Goal: Transaction & Acquisition: Purchase product/service

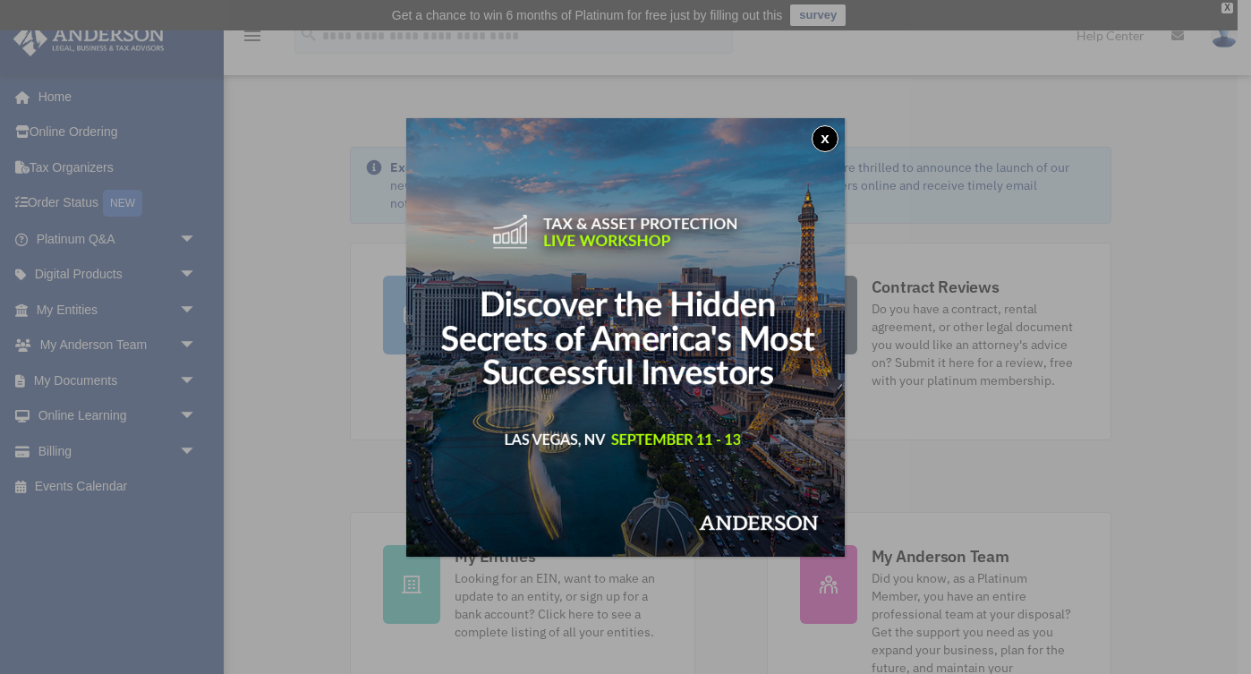
click at [822, 140] on button "x" at bounding box center [825, 138] width 27 height 27
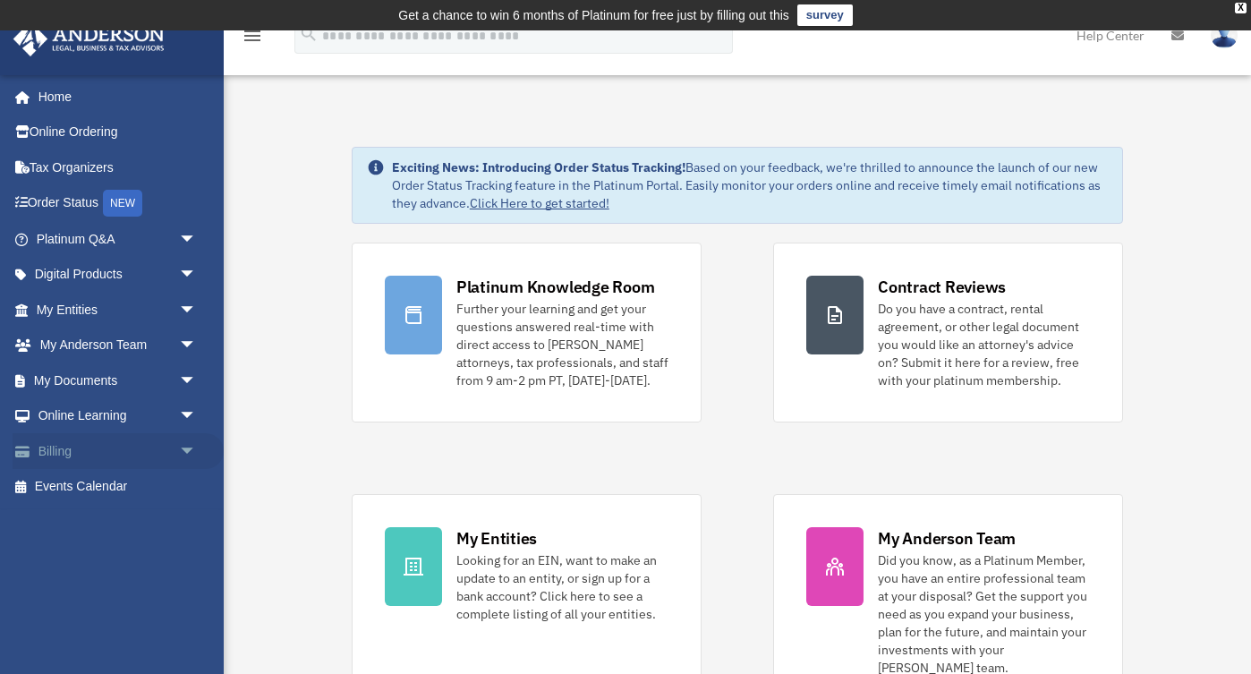
click at [154, 447] on link "Billing arrow_drop_down" at bounding box center [118, 451] width 211 height 36
click at [186, 450] on span "arrow_drop_down" at bounding box center [197, 451] width 36 height 37
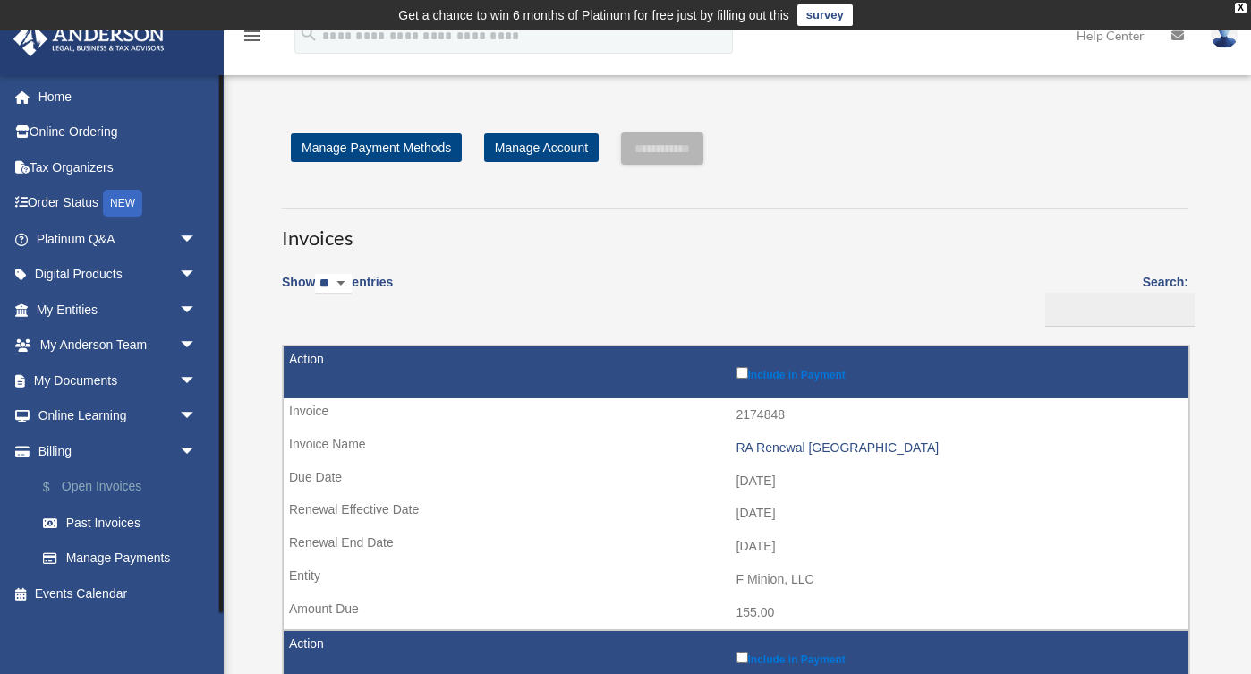
click at [138, 484] on link "$ Open Invoices" at bounding box center [124, 487] width 199 height 37
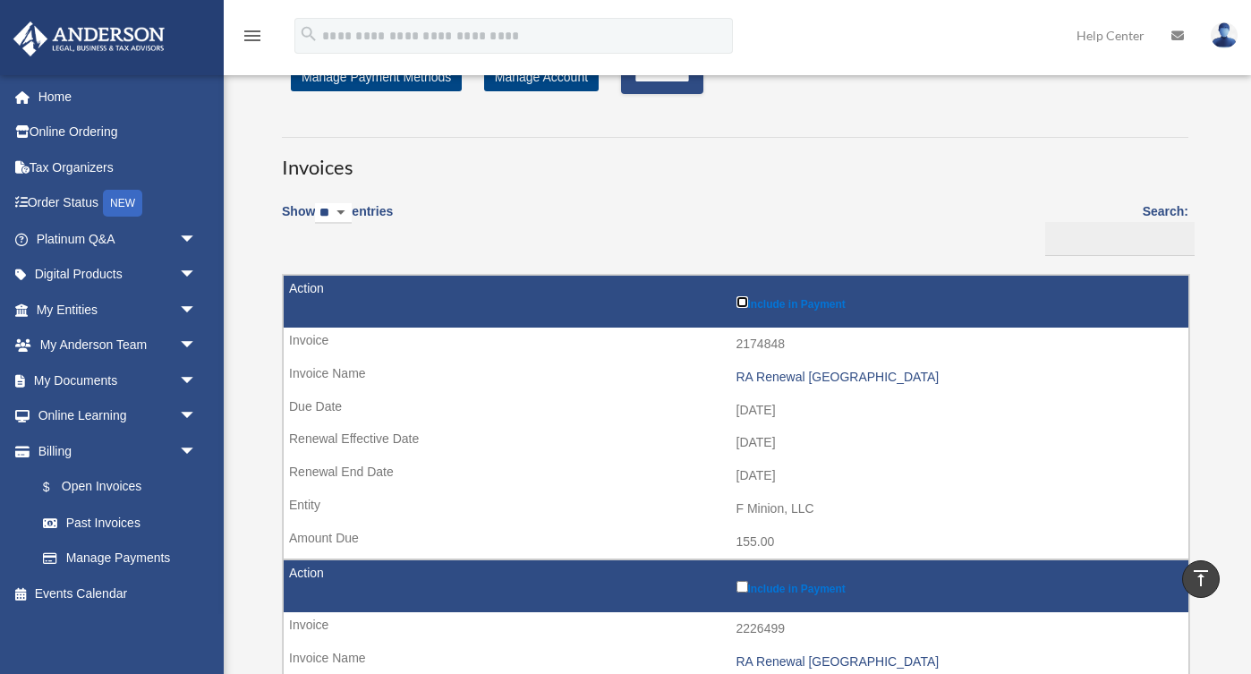
scroll to position [70, 0]
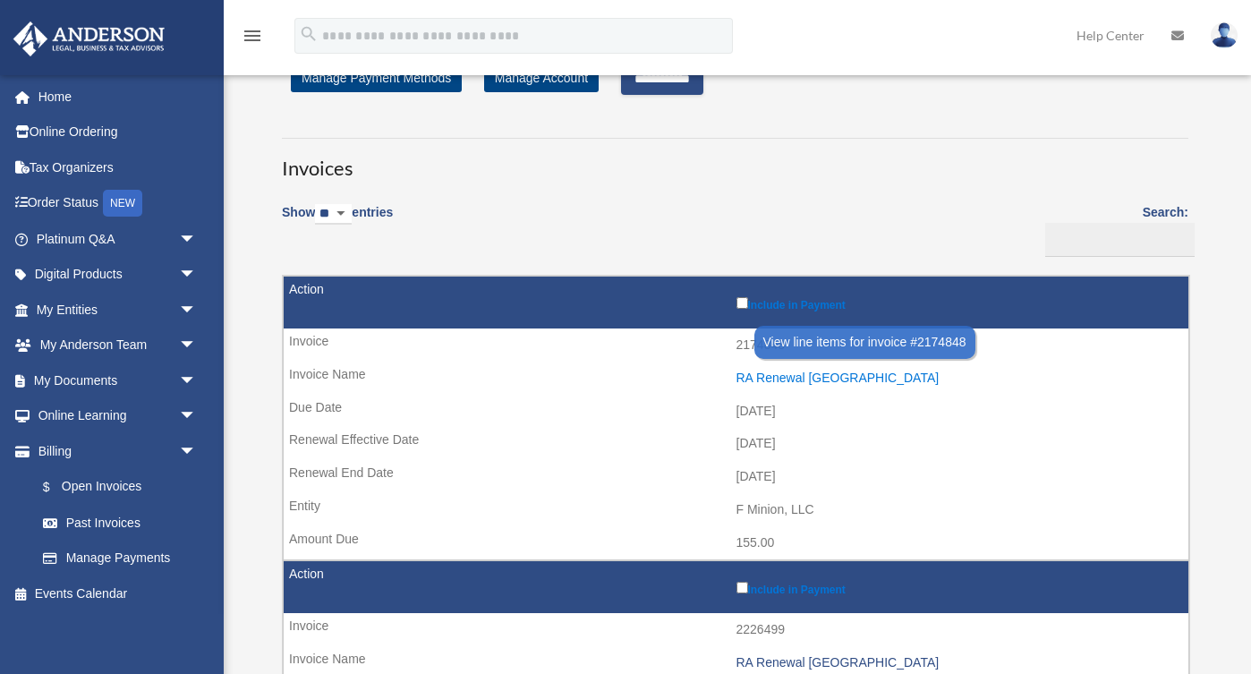
click at [763, 379] on div "RA Renewal [GEOGRAPHIC_DATA]" at bounding box center [958, 377] width 444 height 15
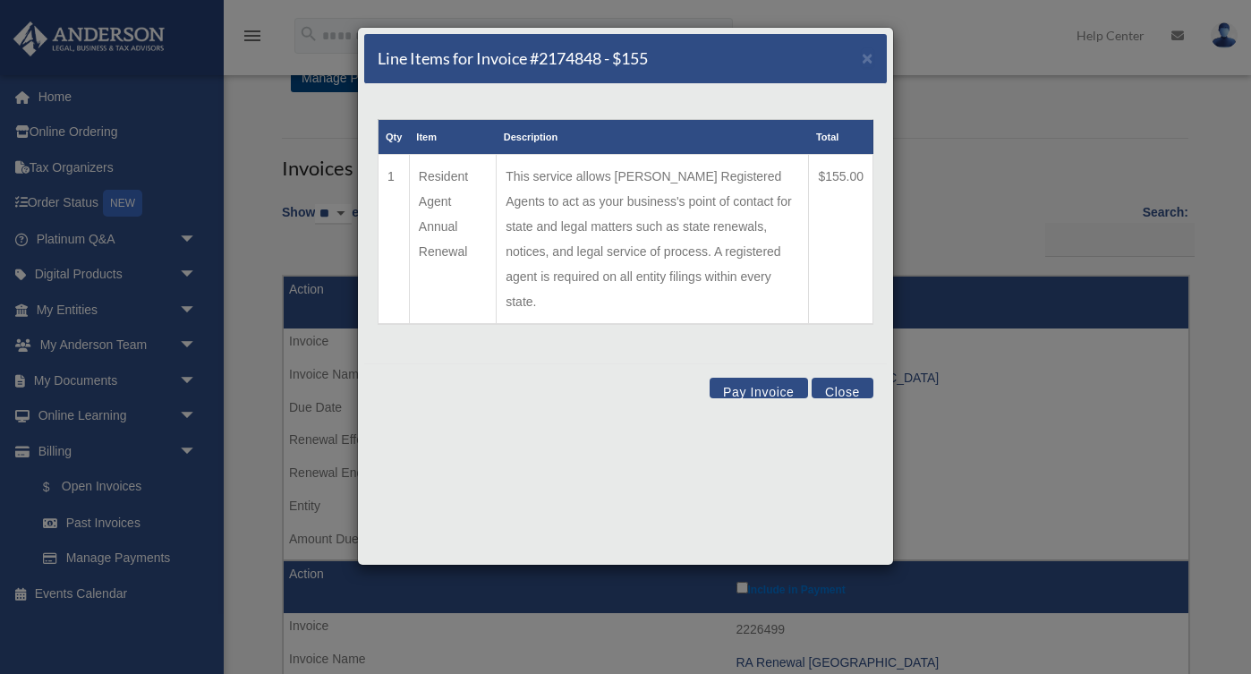
click at [742, 378] on button "Pay Invoice" at bounding box center [759, 388] width 98 height 21
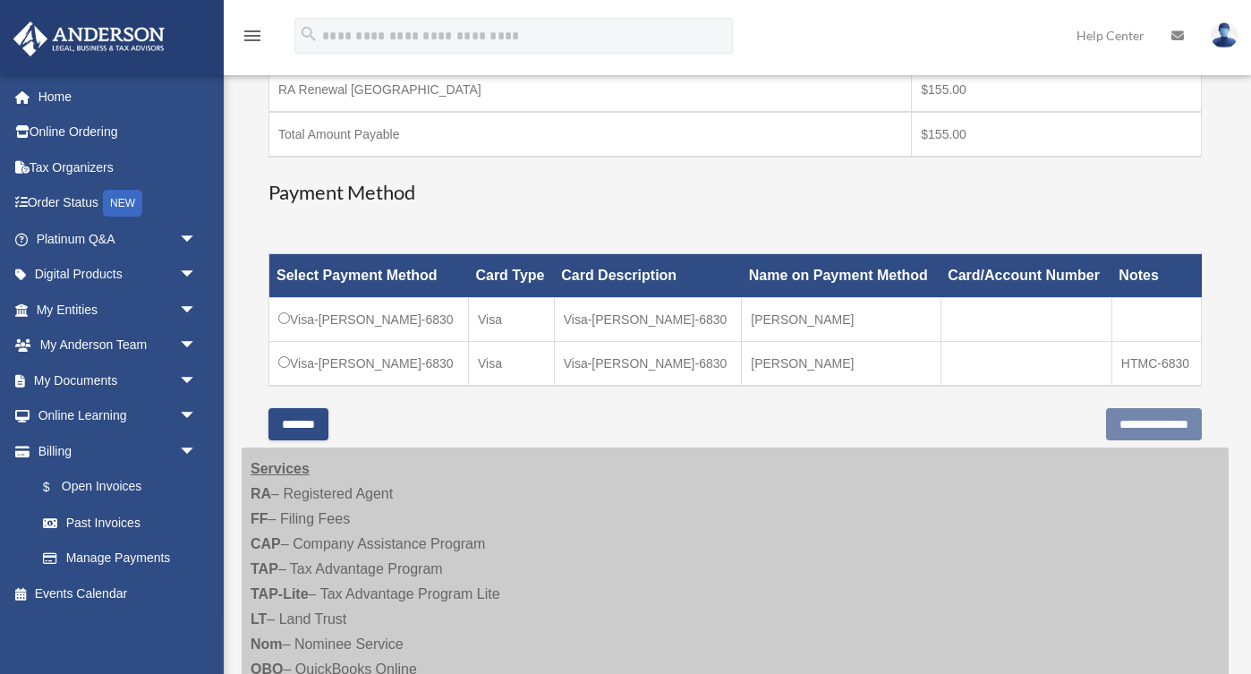
scroll to position [373, 0]
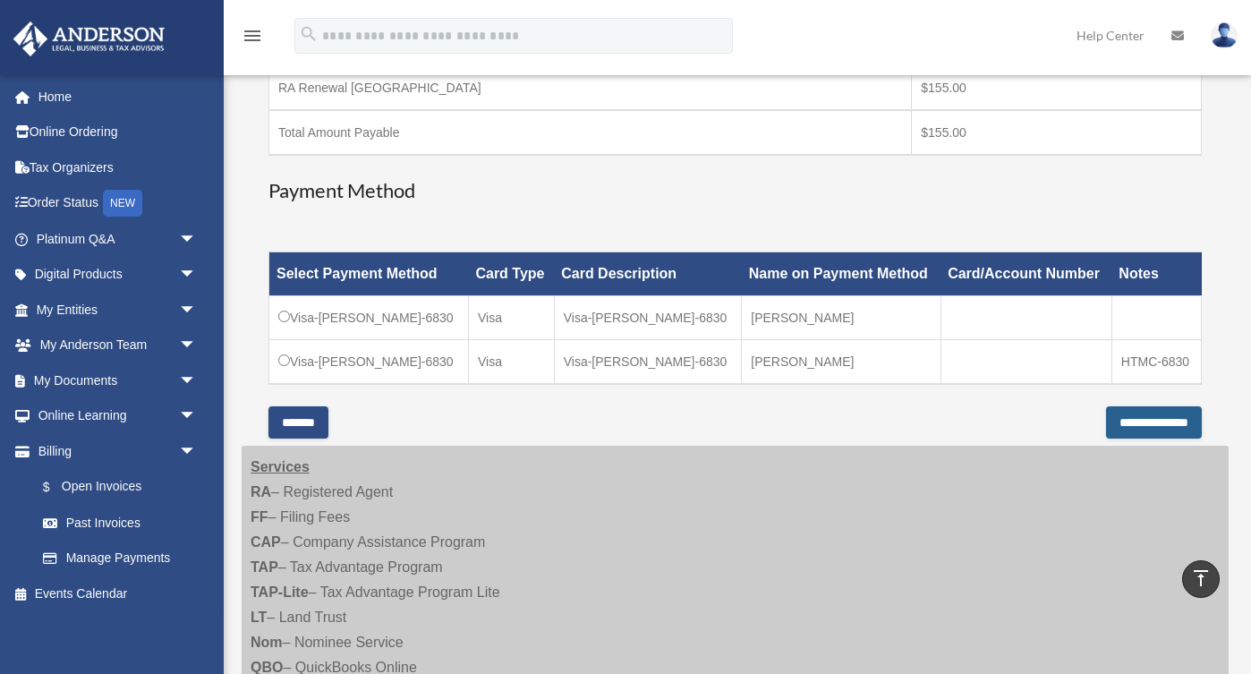
click at [1106, 424] on input "**********" at bounding box center [1154, 422] width 96 height 32
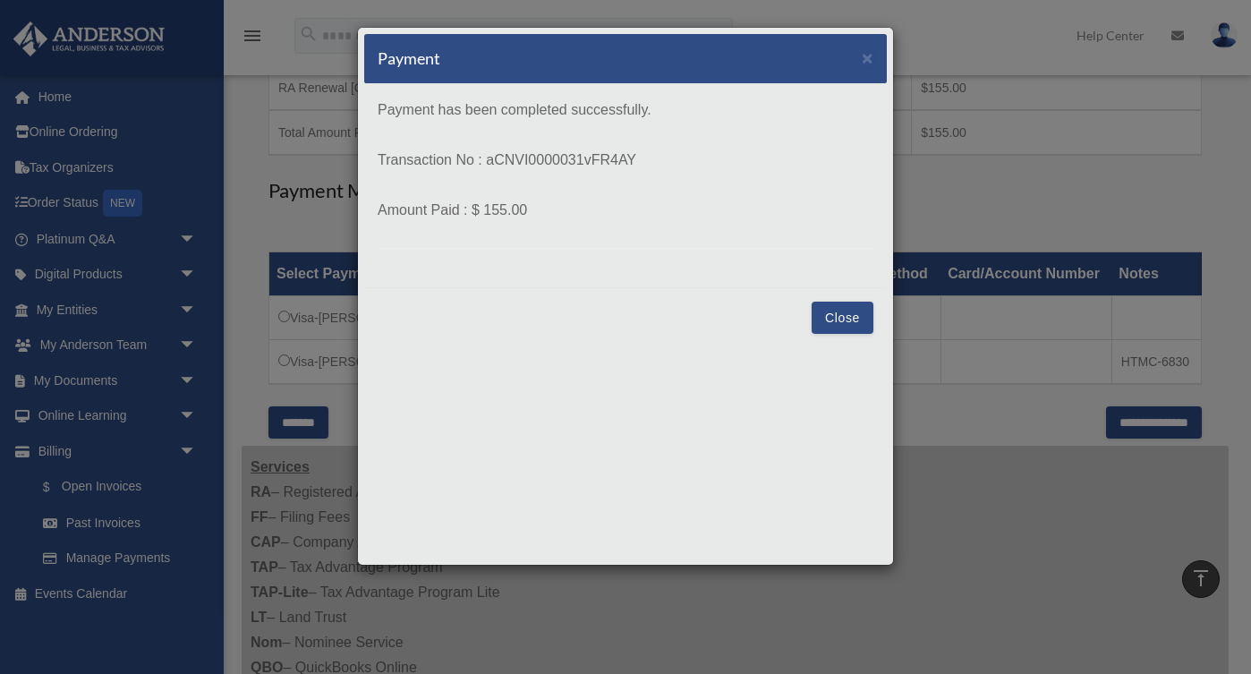
click at [651, 162] on p "Transaction No : aCNVI0000031vFR4AY" at bounding box center [626, 160] width 496 height 25
drag, startPoint x: 641, startPoint y: 159, endPoint x: 488, endPoint y: 156, distance: 153.1
click at [488, 156] on p "Transaction No : aCNVI0000031vFR4AY" at bounding box center [626, 160] width 496 height 25
copy p "aCNVI0000031vFR4AY"
click at [847, 315] on button "Close" at bounding box center [843, 318] width 62 height 32
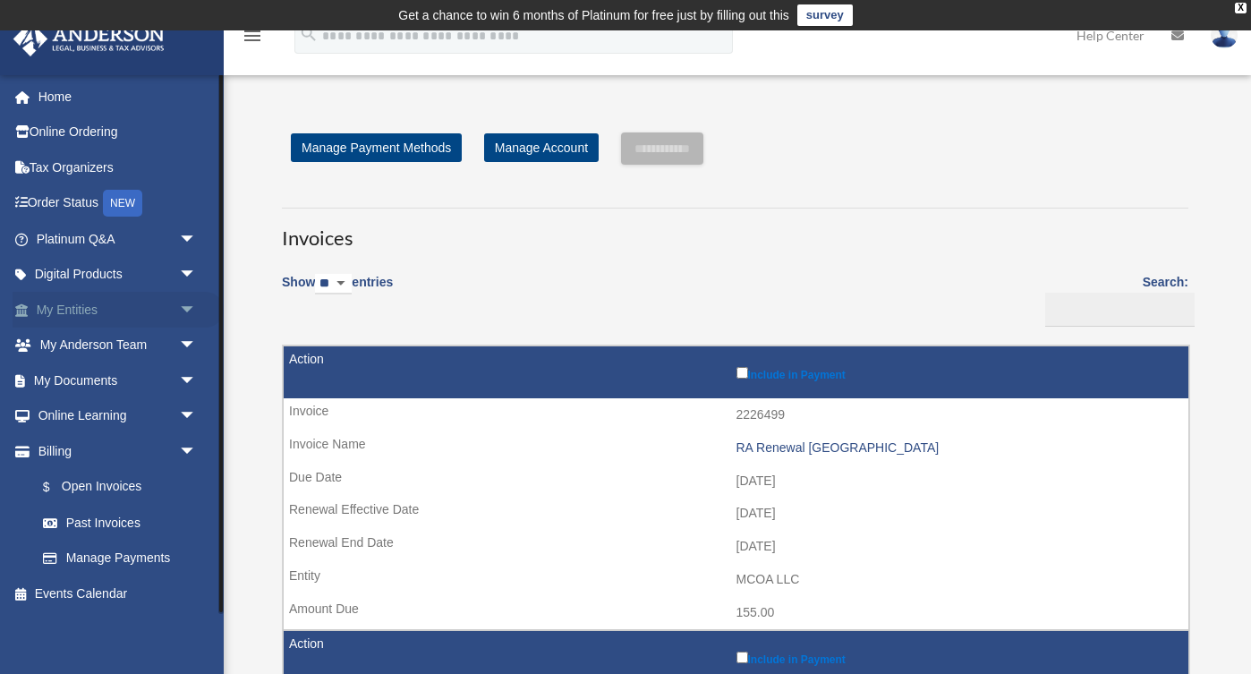
click at [184, 302] on span "arrow_drop_down" at bounding box center [197, 310] width 36 height 37
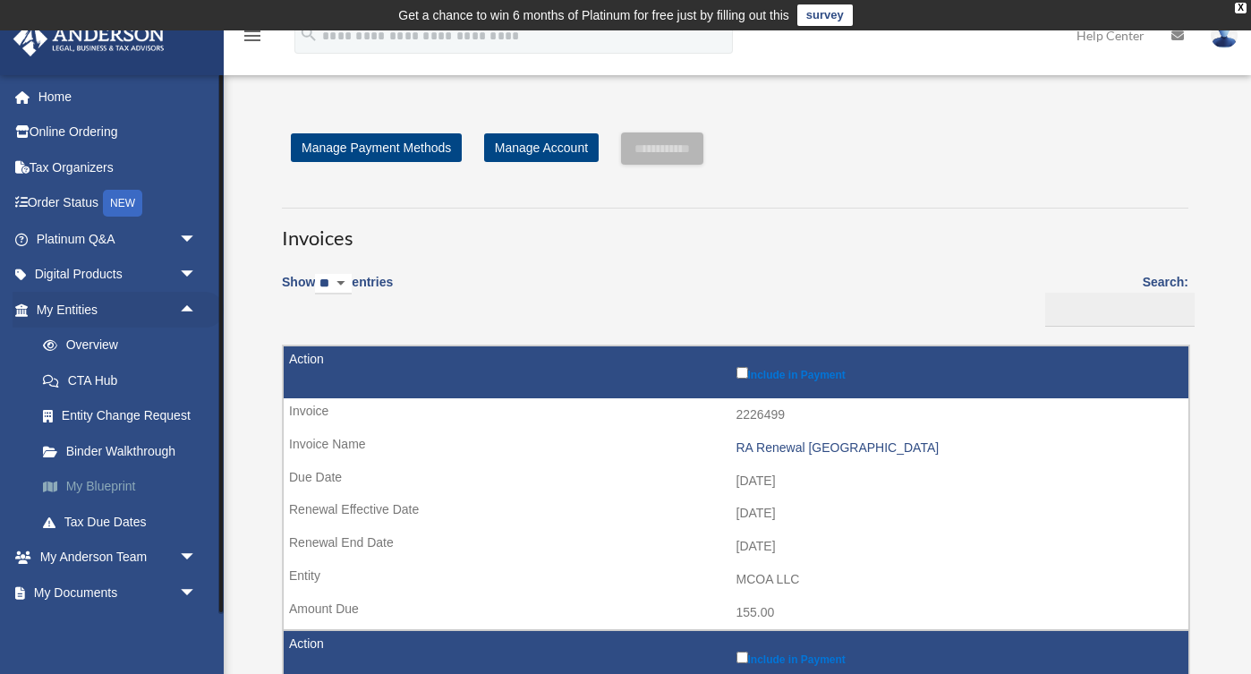
click at [91, 485] on link "My Blueprint" at bounding box center [124, 487] width 199 height 36
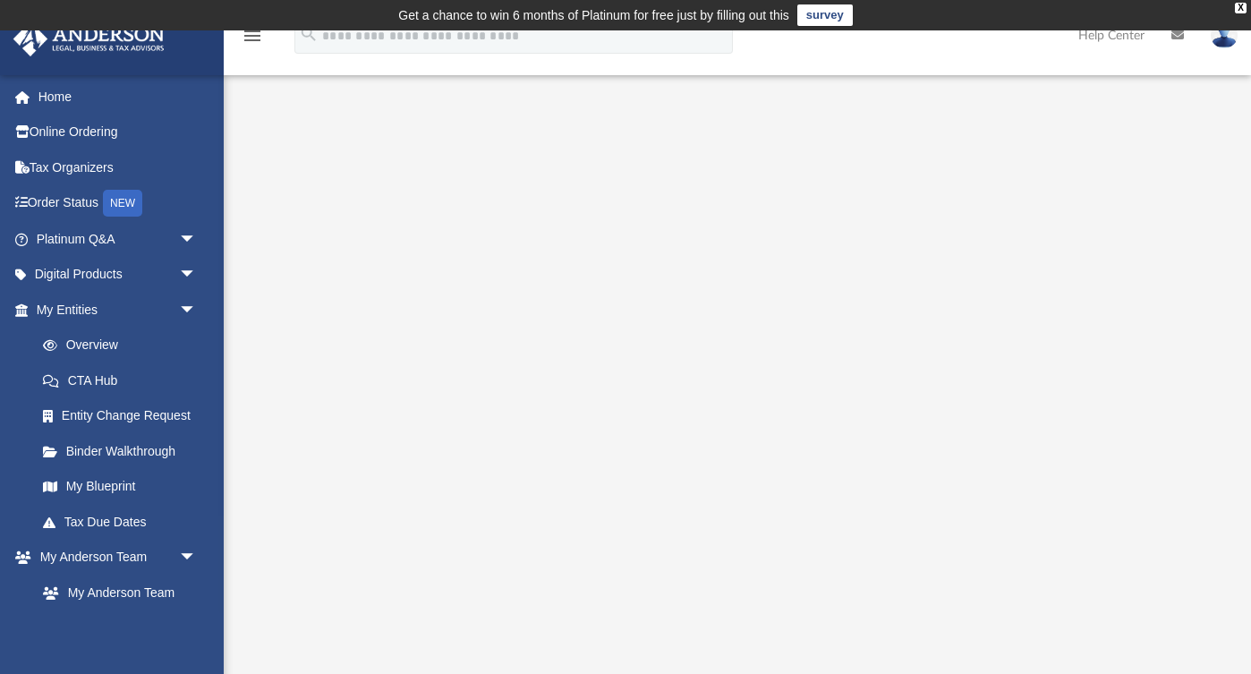
click at [1230, 33] on img at bounding box center [1224, 35] width 27 height 26
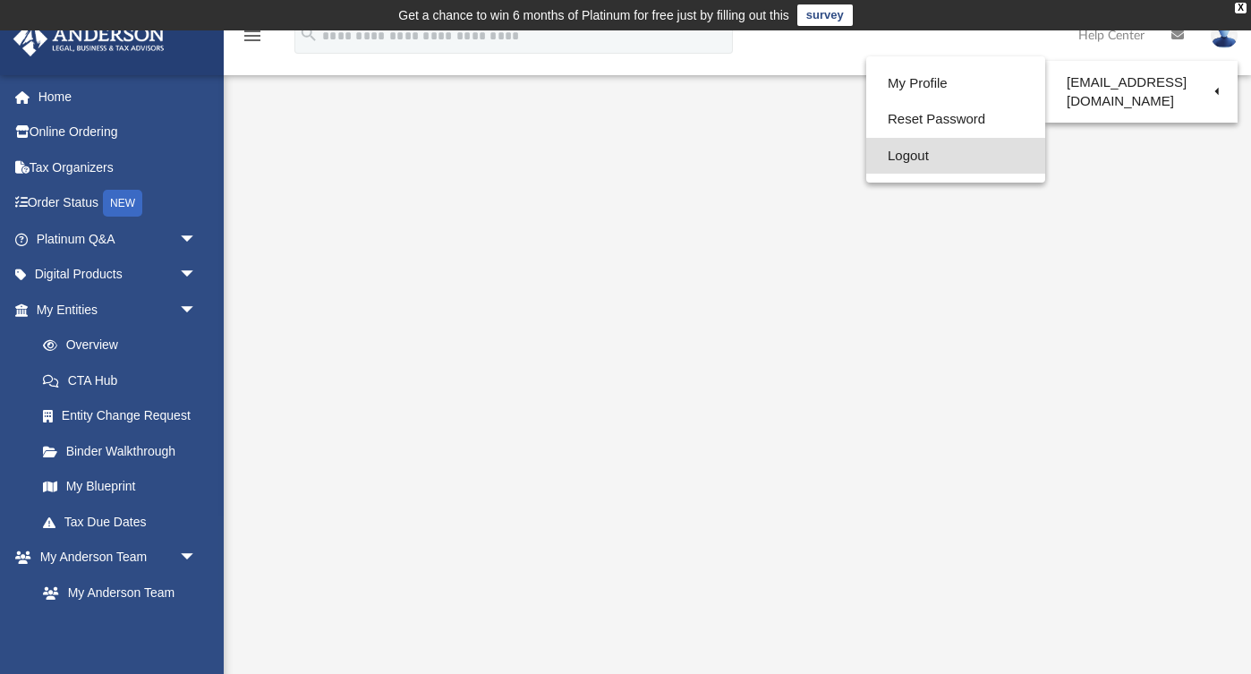
click at [918, 156] on link "Logout" at bounding box center [955, 156] width 179 height 37
